Goal: Navigation & Orientation: Go to known website

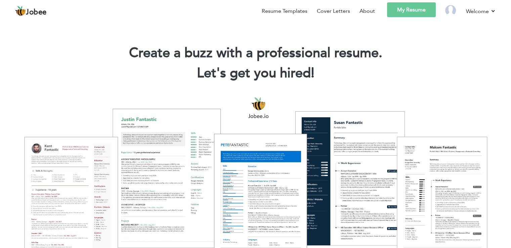
click at [418, 10] on link "My Resume" at bounding box center [411, 9] width 49 height 15
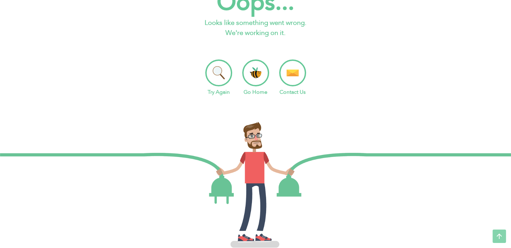
scroll to position [4, 0]
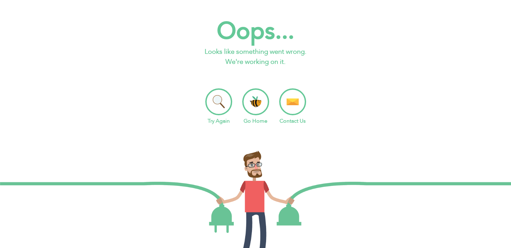
click at [258, 104] on li "Go Home" at bounding box center [255, 106] width 27 height 37
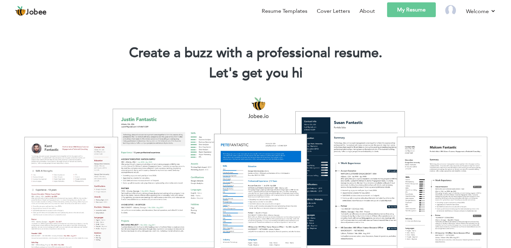
click at [354, 103] on div at bounding box center [255, 175] width 501 height 177
